Goal: Transaction & Acquisition: Purchase product/service

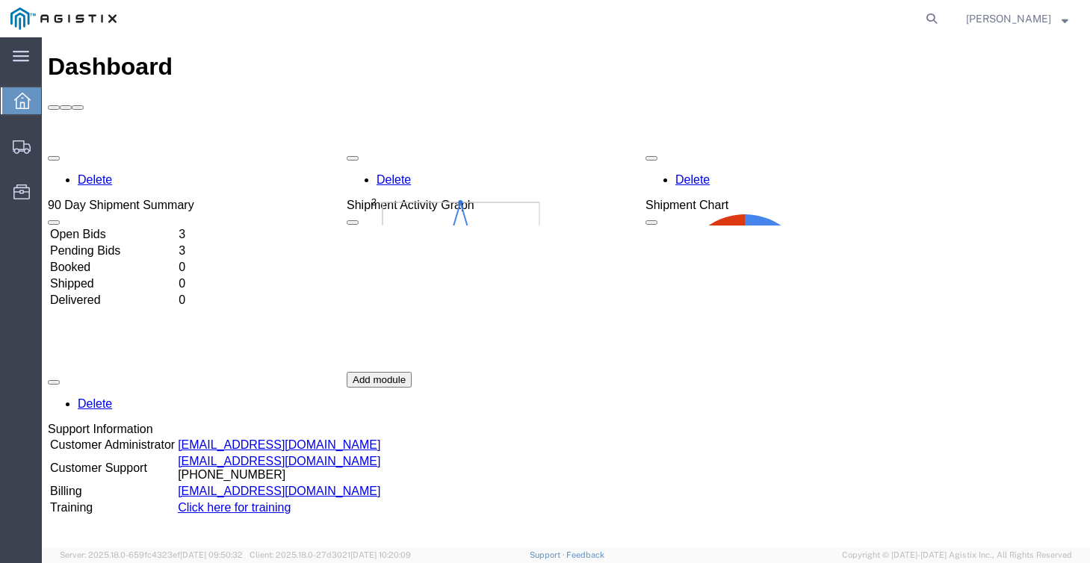
click at [176, 227] on td "Open Bids" at bounding box center [112, 234] width 127 height 15
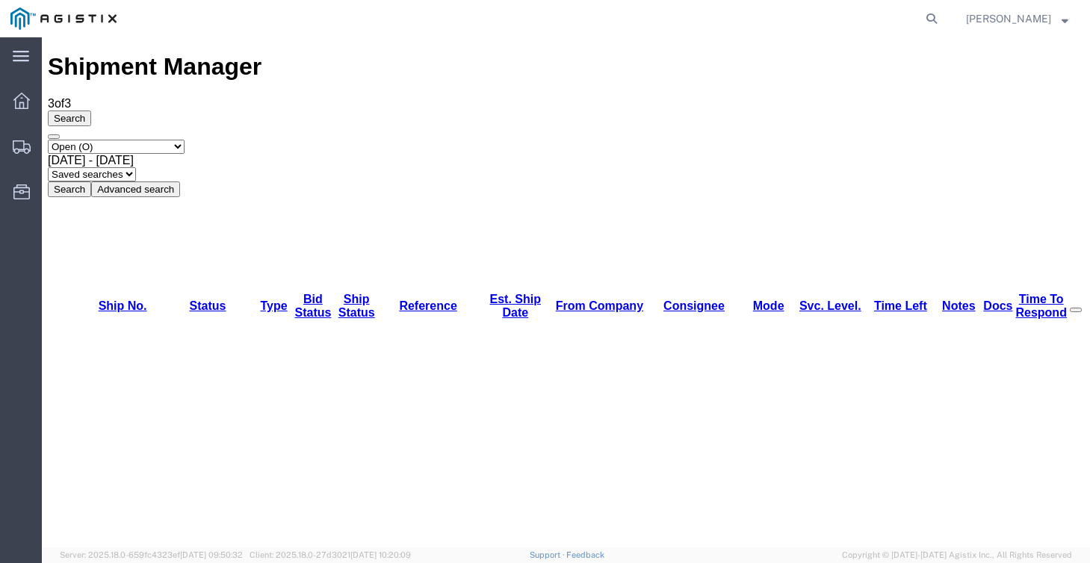
drag, startPoint x: 127, startPoint y: 140, endPoint x: 158, endPoint y: 140, distance: 30.6
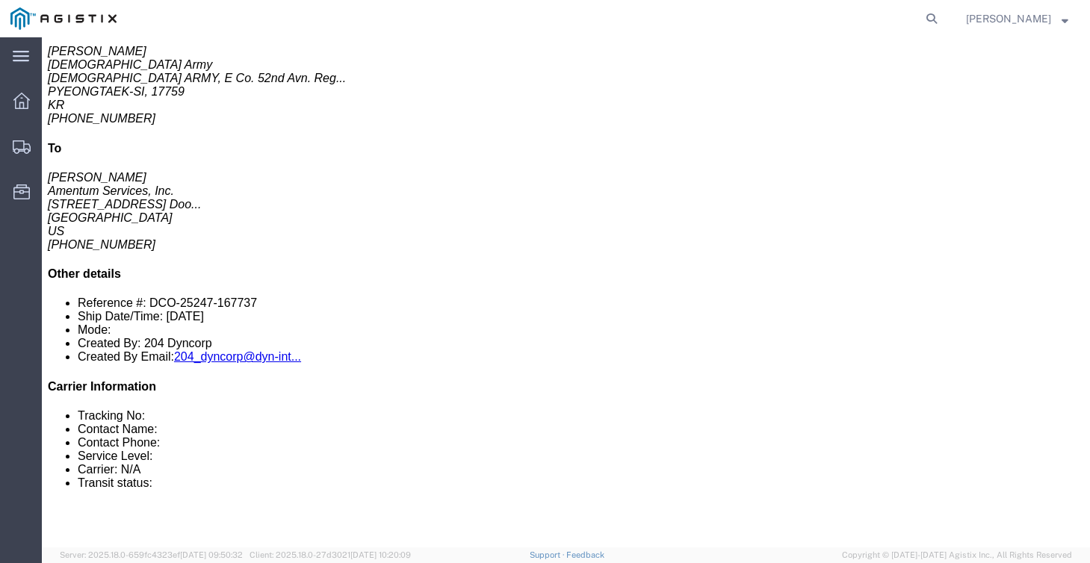
scroll to position [250, 0]
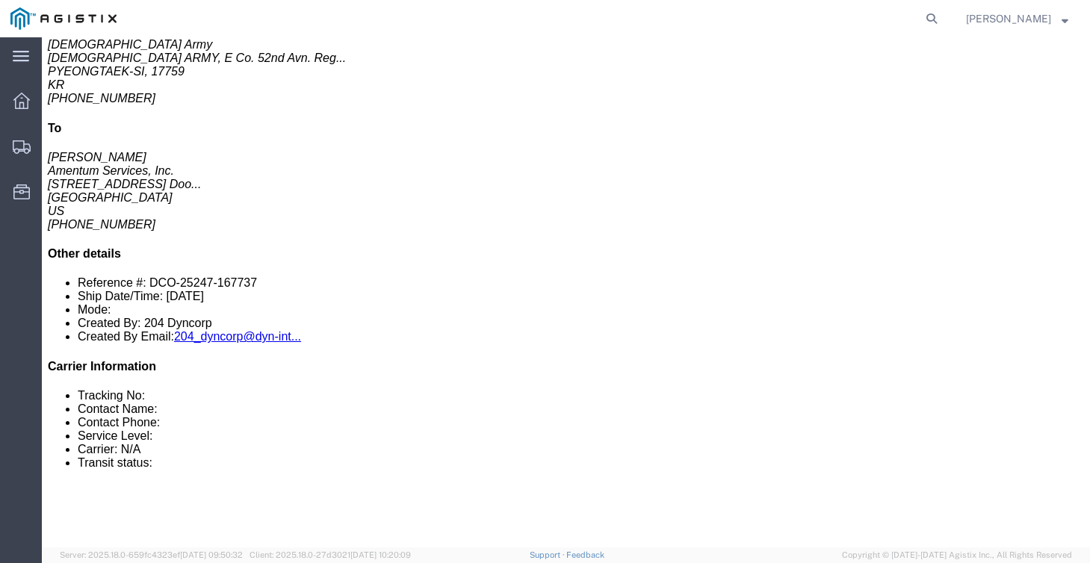
click link "Enter / Modify Bid"
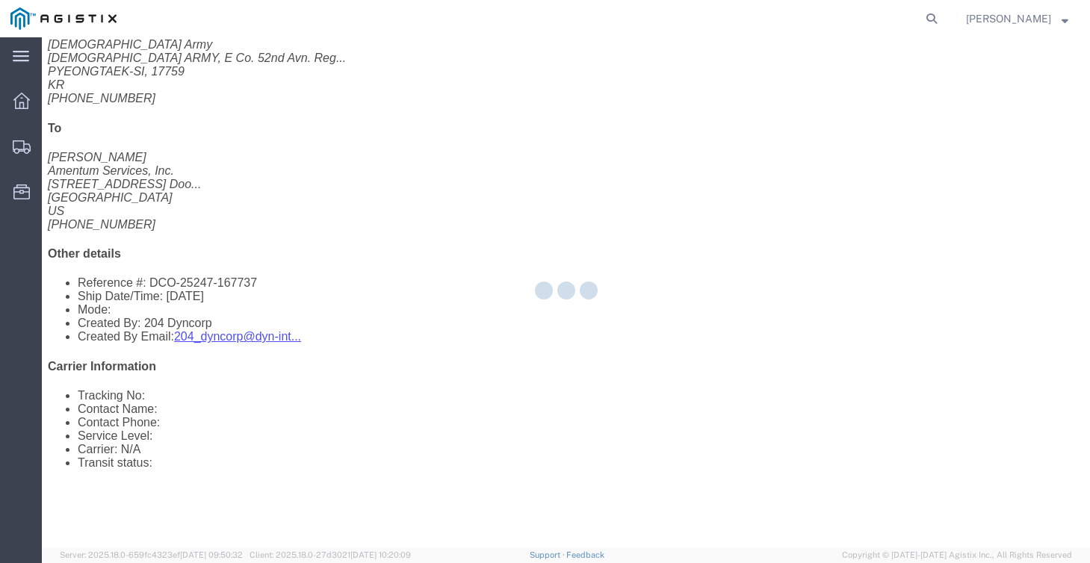
select select "21013"
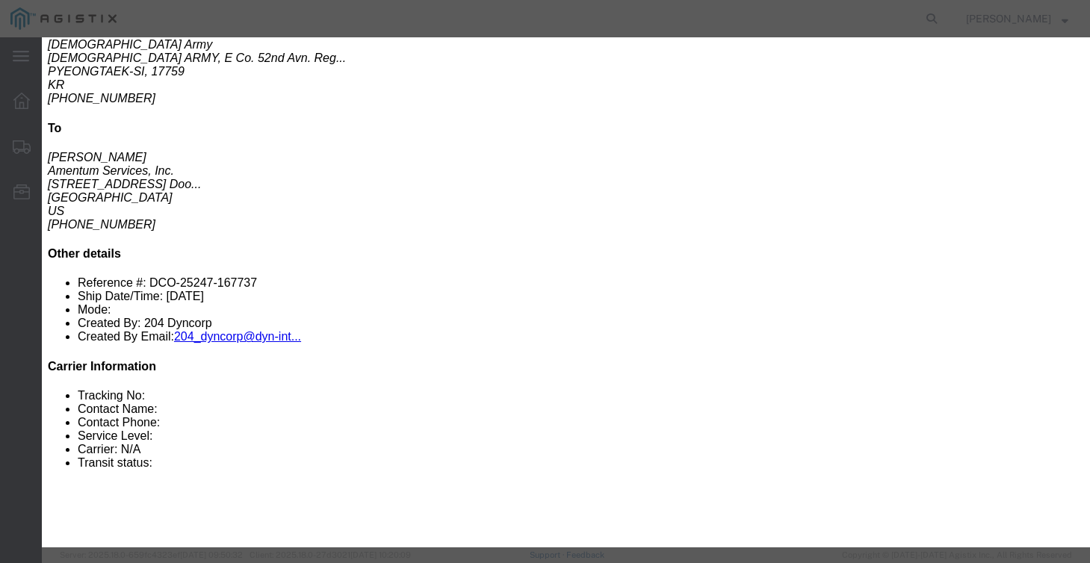
click select "Select Air LTL Standard 3 - 5 Day Ocean TL Standard 3 - 5 Day"
select select "39624"
click div "Bid Name"
click input "text"
type input "56713425"
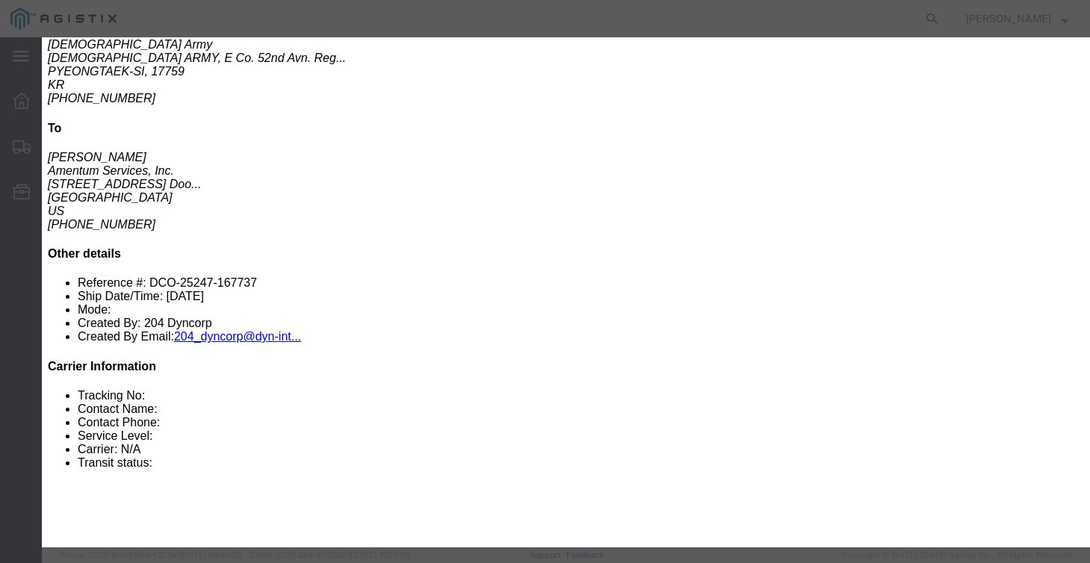
click div "Bid Name 56713425"
click select "Select Air Less than Truckload Multi-Leg Ocean Freight Rail Small Parcel Truckl…"
select select "AIR"
click input "number"
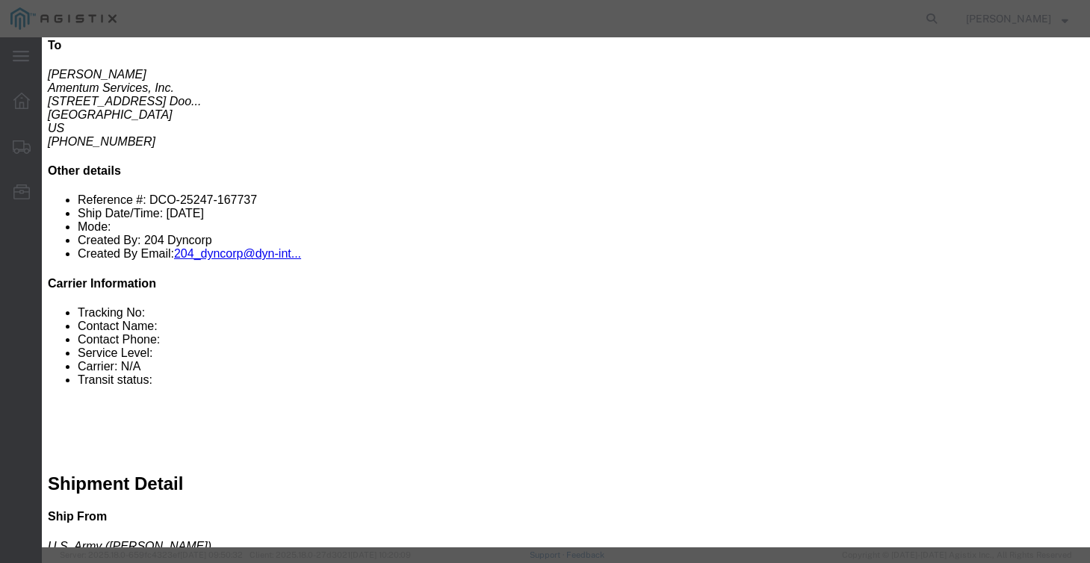
scroll to position [337, 0]
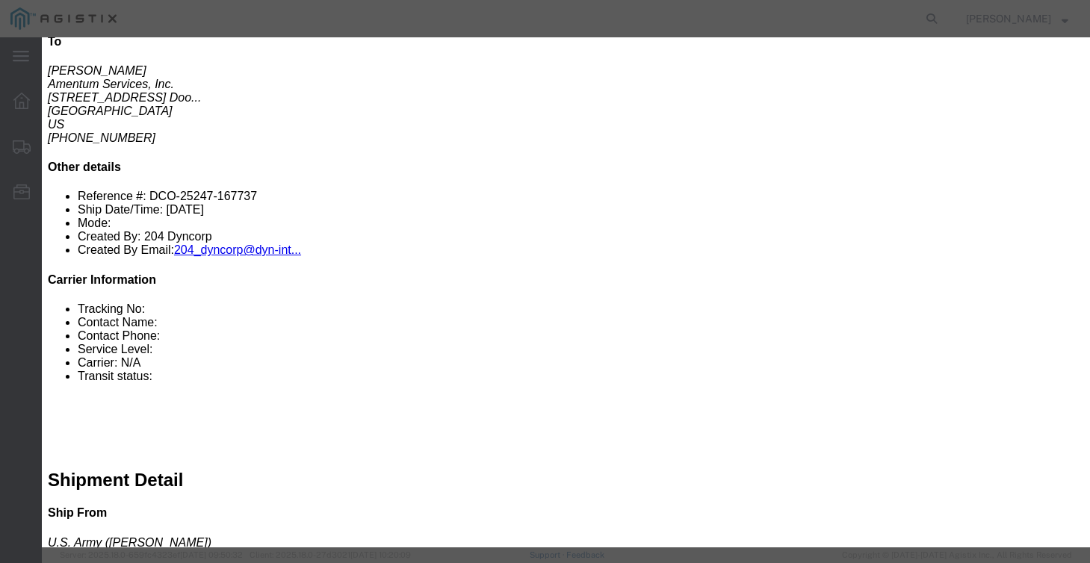
type input "2165"
click button "Submit"
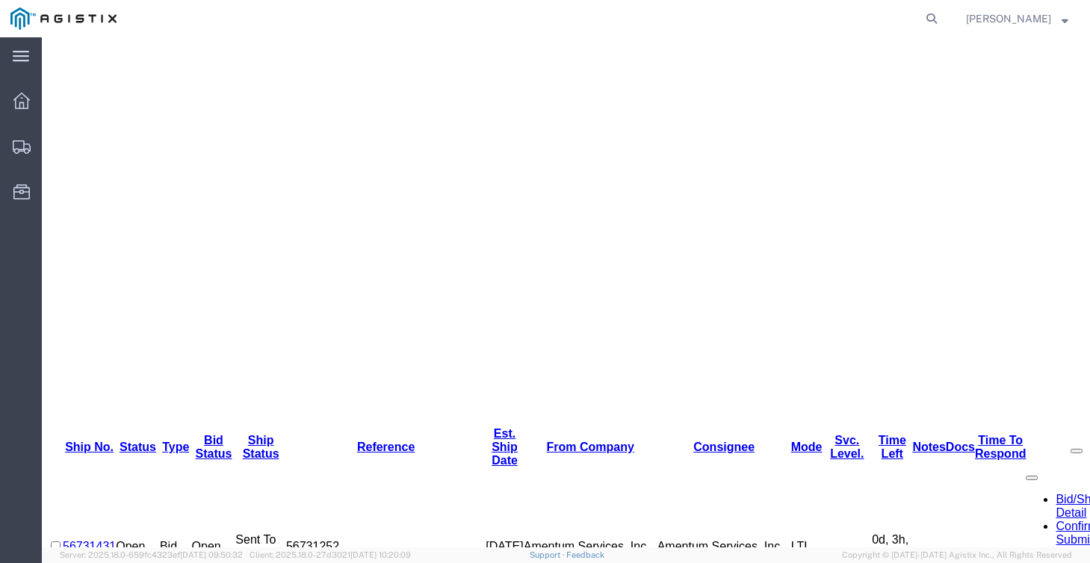
scroll to position [0, 0]
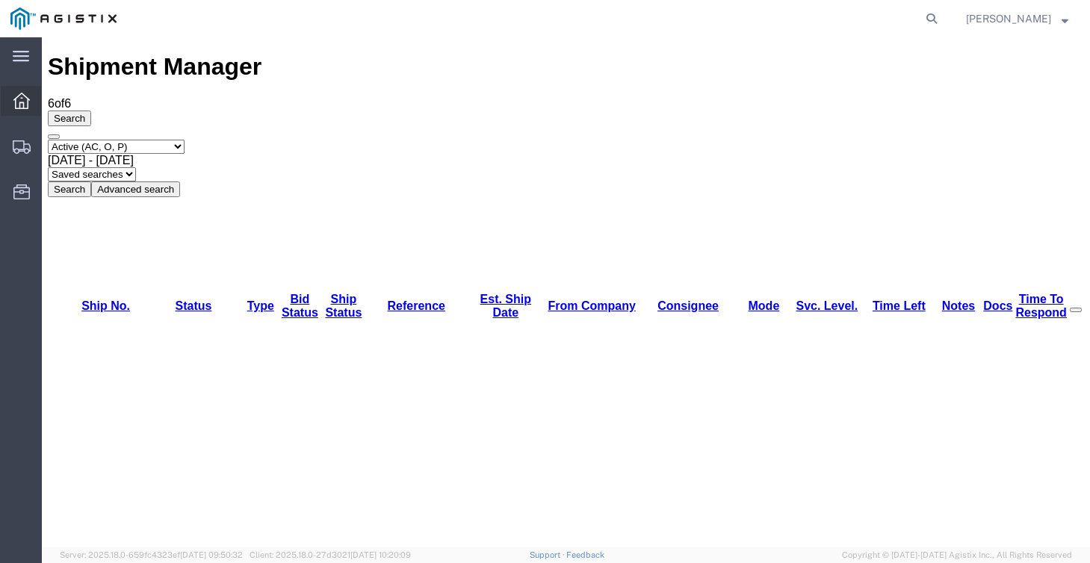
drag, startPoint x: 0, startPoint y: 77, endPoint x: 24, endPoint y: 112, distance: 42.5
click at [24, 112] on div at bounding box center [22, 101] width 42 height 30
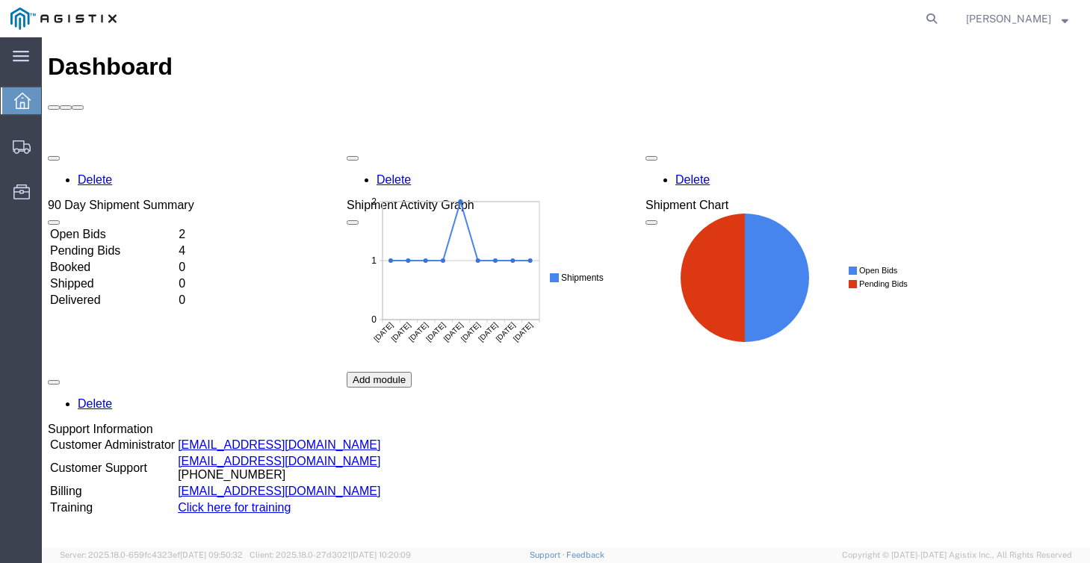
click at [88, 227] on td "Open Bids" at bounding box center [112, 234] width 127 height 15
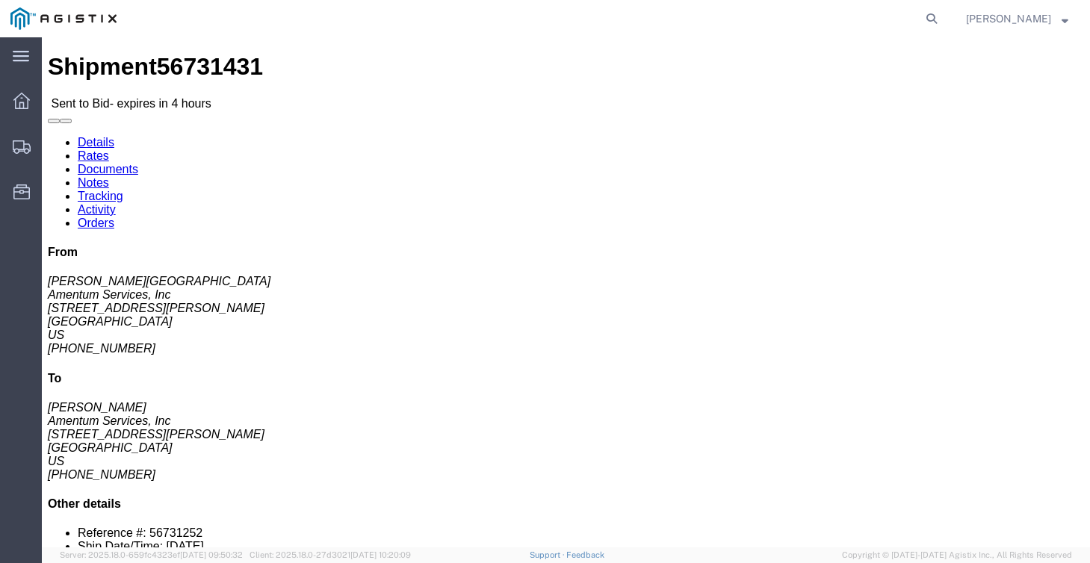
click button "button"
drag, startPoint x: 16, startPoint y: 159, endPoint x: 117, endPoint y: 195, distance: 107.0
click address "Amentum Services, Inc ([PERSON_NAME]) [STREET_ADDRESS][PERSON_NAME] [PHONE_NUMB…"
copy address "[STREET_ADDRESS][PERSON_NAME]"
drag, startPoint x: 202, startPoint y: 158, endPoint x: 316, endPoint y: 194, distance: 119.3
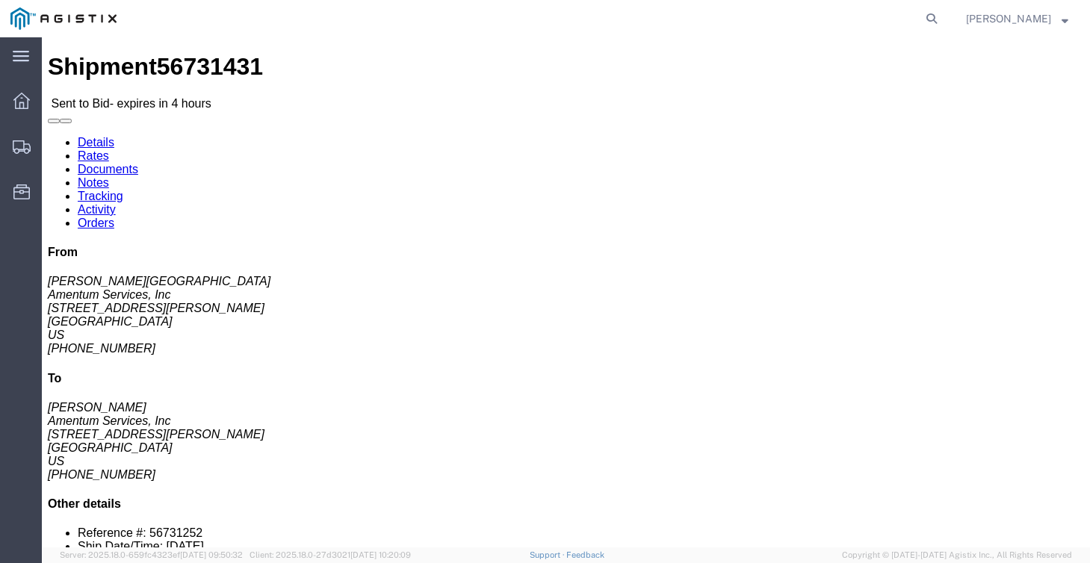
click address "Amentum Services, Inc ([PERSON_NAME]) [STREET_ADDRESS][PERSON_NAME] [PHONE_NUMB…"
copy address "[STREET_ADDRESS][PERSON_NAME]"
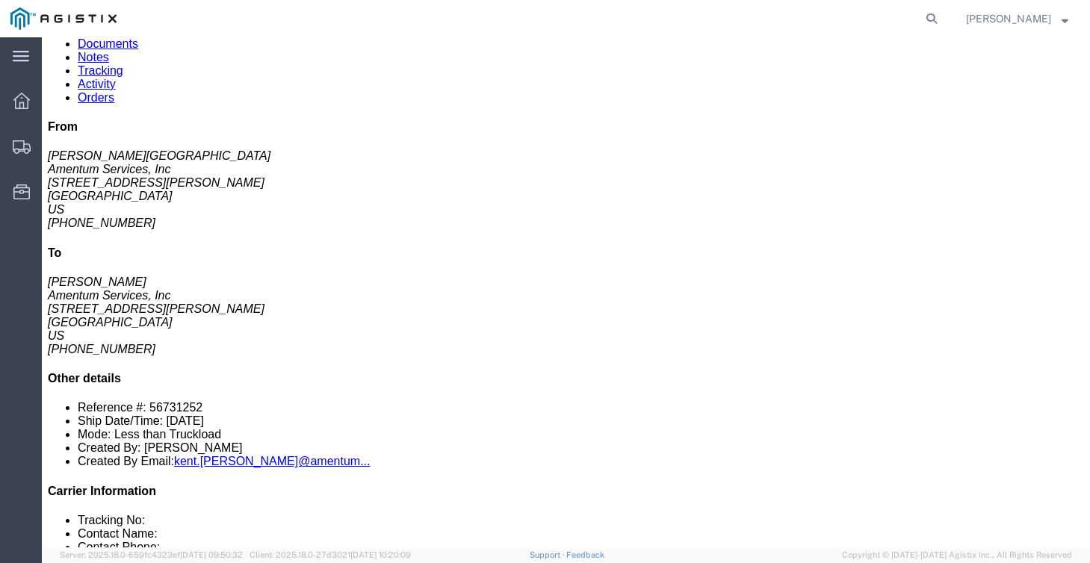
scroll to position [124, 0]
click link "Notes"
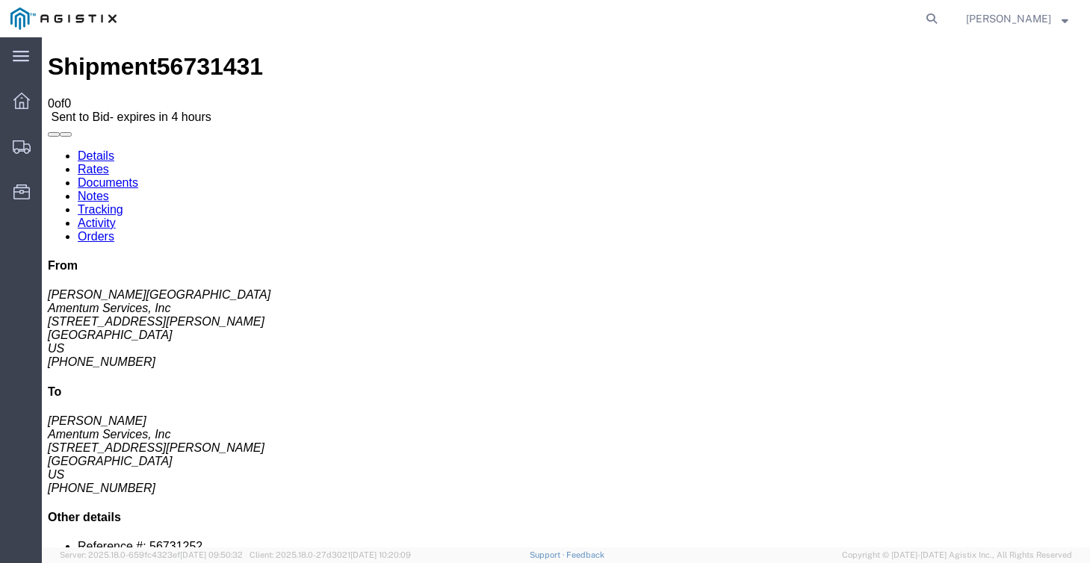
click at [138, 176] on link "Documents" at bounding box center [108, 182] width 60 height 13
click at [105, 149] on link "Details" at bounding box center [96, 155] width 37 height 13
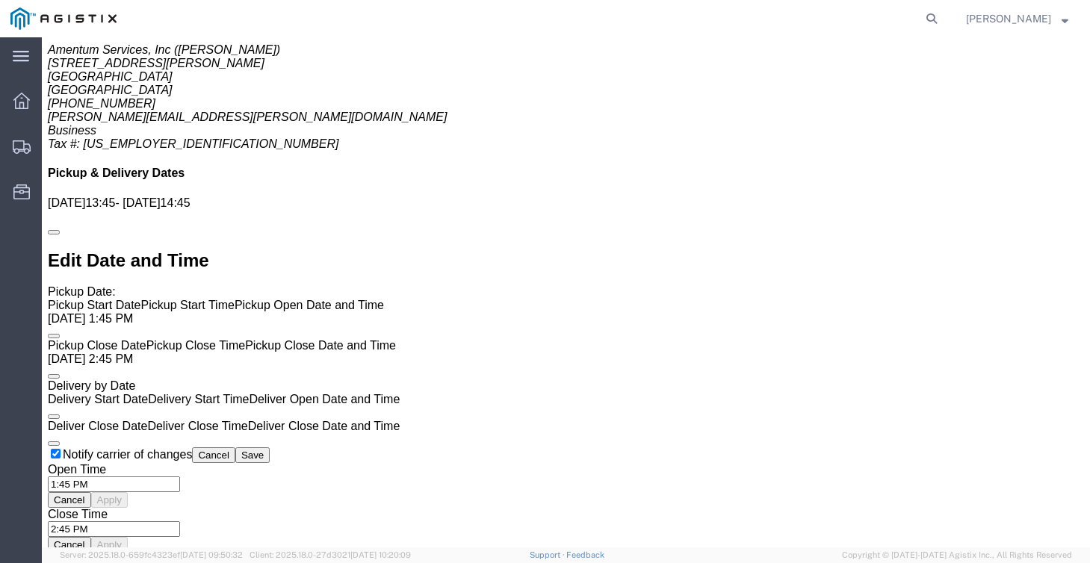
scroll to position [1010, 0]
click link "Enter / Modify Bid"
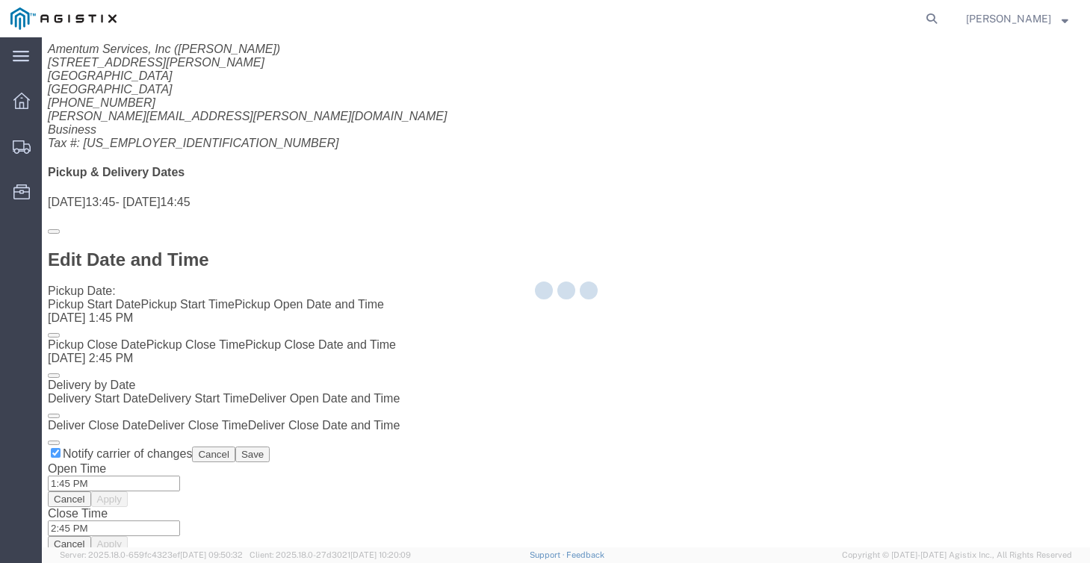
select select "21013"
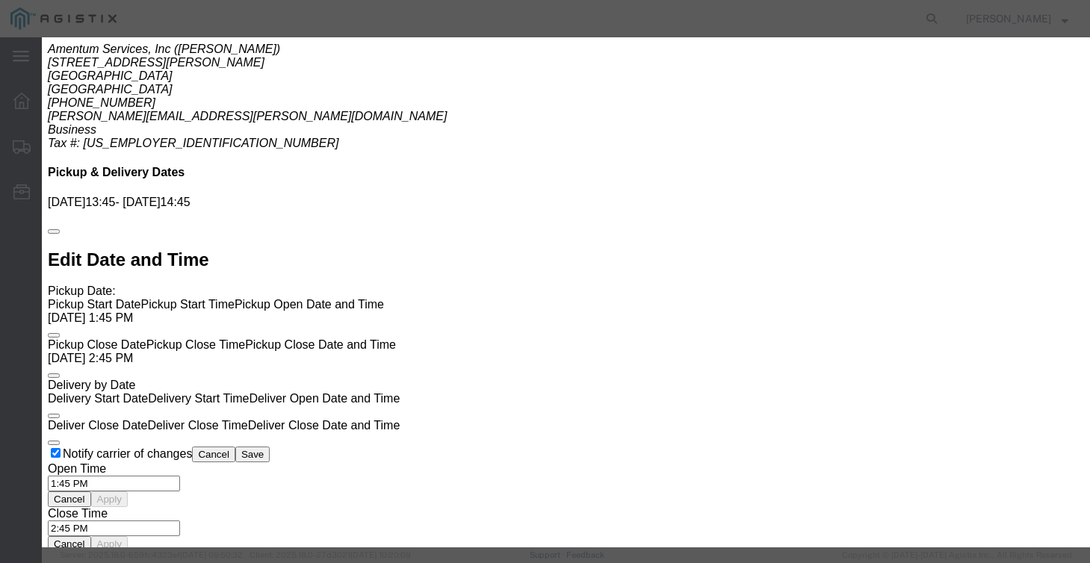
click select "Select Air LTL Standard 3 - 5 Day Ocean TL Standard 3 - 5 Day"
select select "39623"
click input "text"
type input "56731431"
click div "Reference"
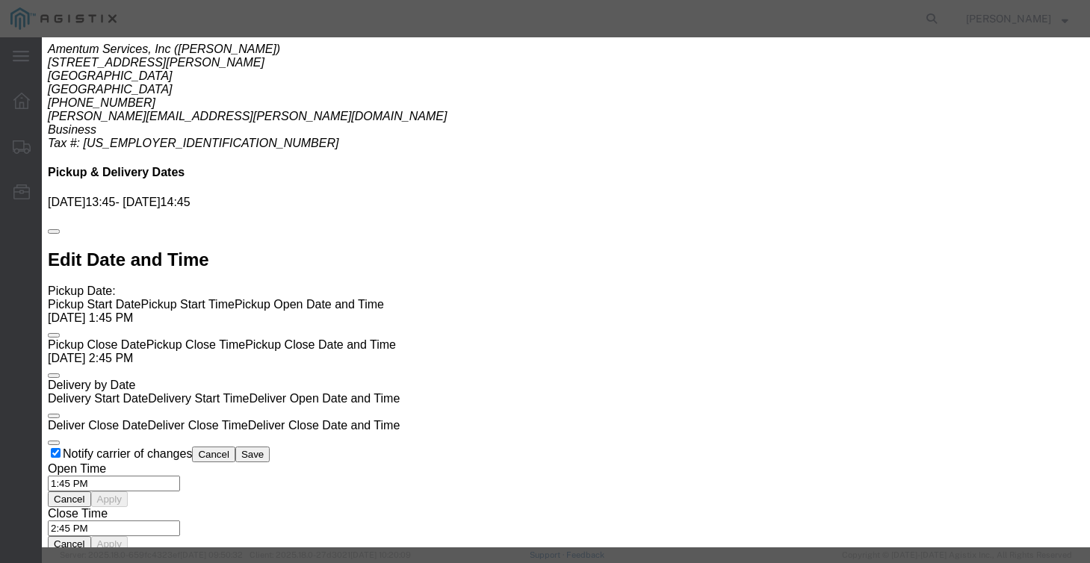
click div "Mode Select Air Less than Truckload Multi-Leg Ocean Freight Rail Small Parcel T…"
click select "Select Air Less than Truckload Multi-Leg Ocean Freight Rail Small Parcel Truckl…"
select select "LTL"
click input "number"
type input "1115"
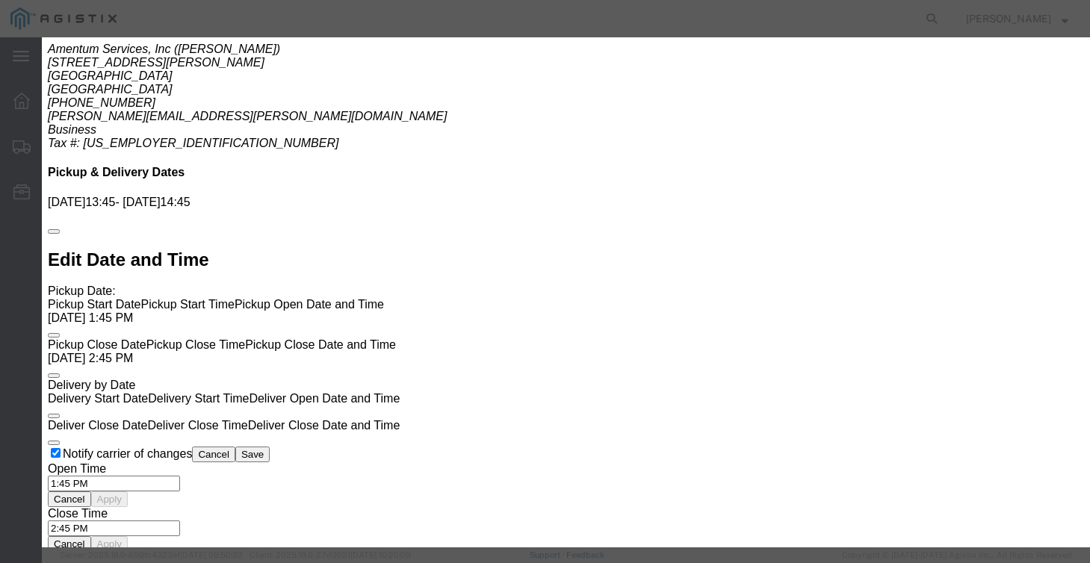
click label "Sub total"
click button "Submit"
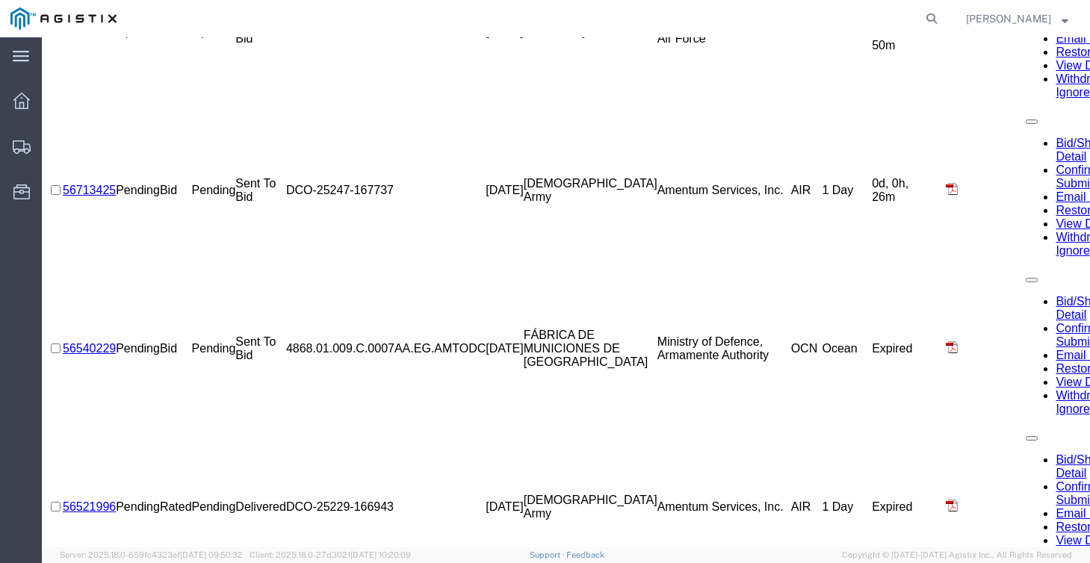
scroll to position [0, 0]
